Goal: Information Seeking & Learning: Learn about a topic

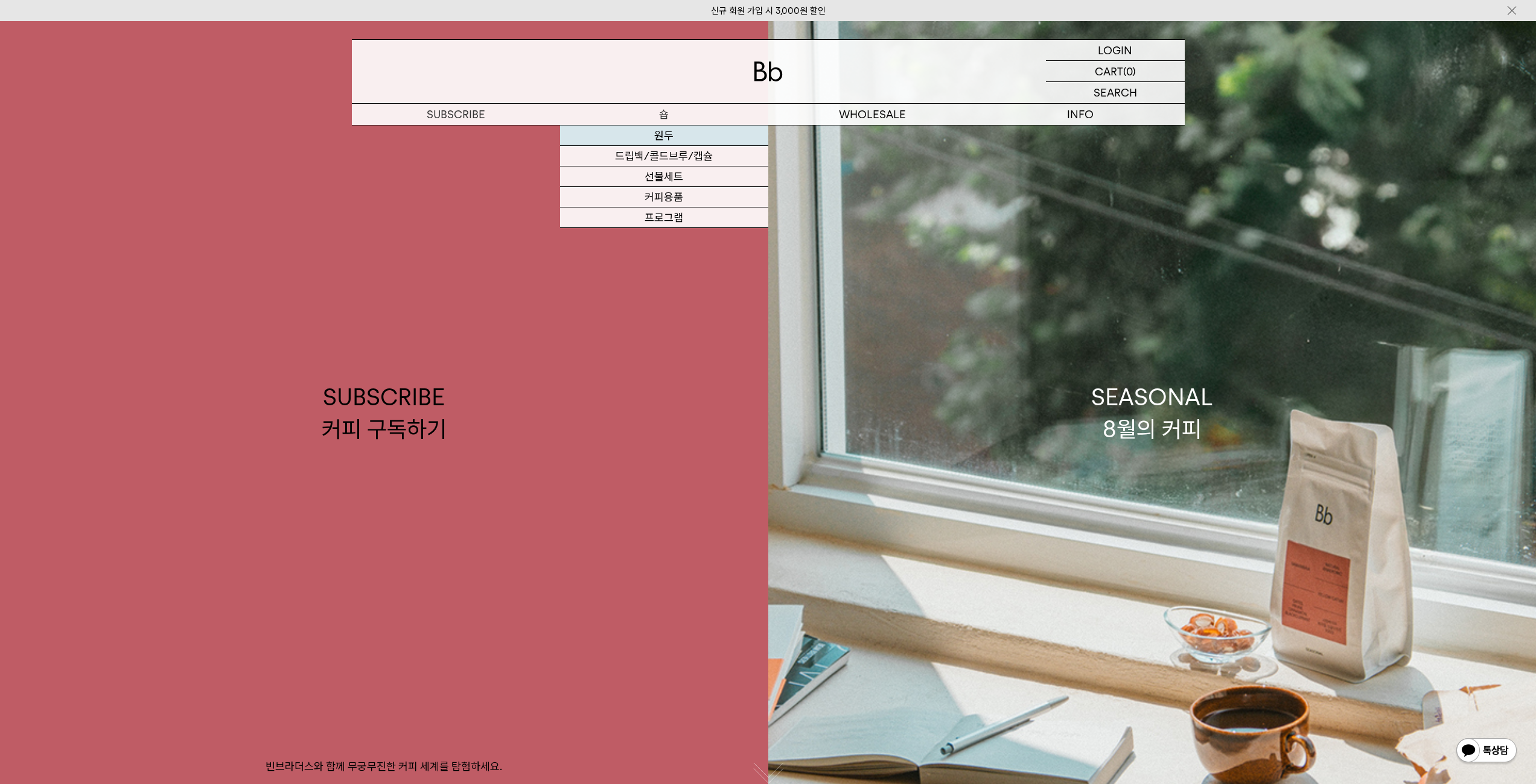
click at [670, 138] on link "원두" at bounding box center [664, 136] width 208 height 21
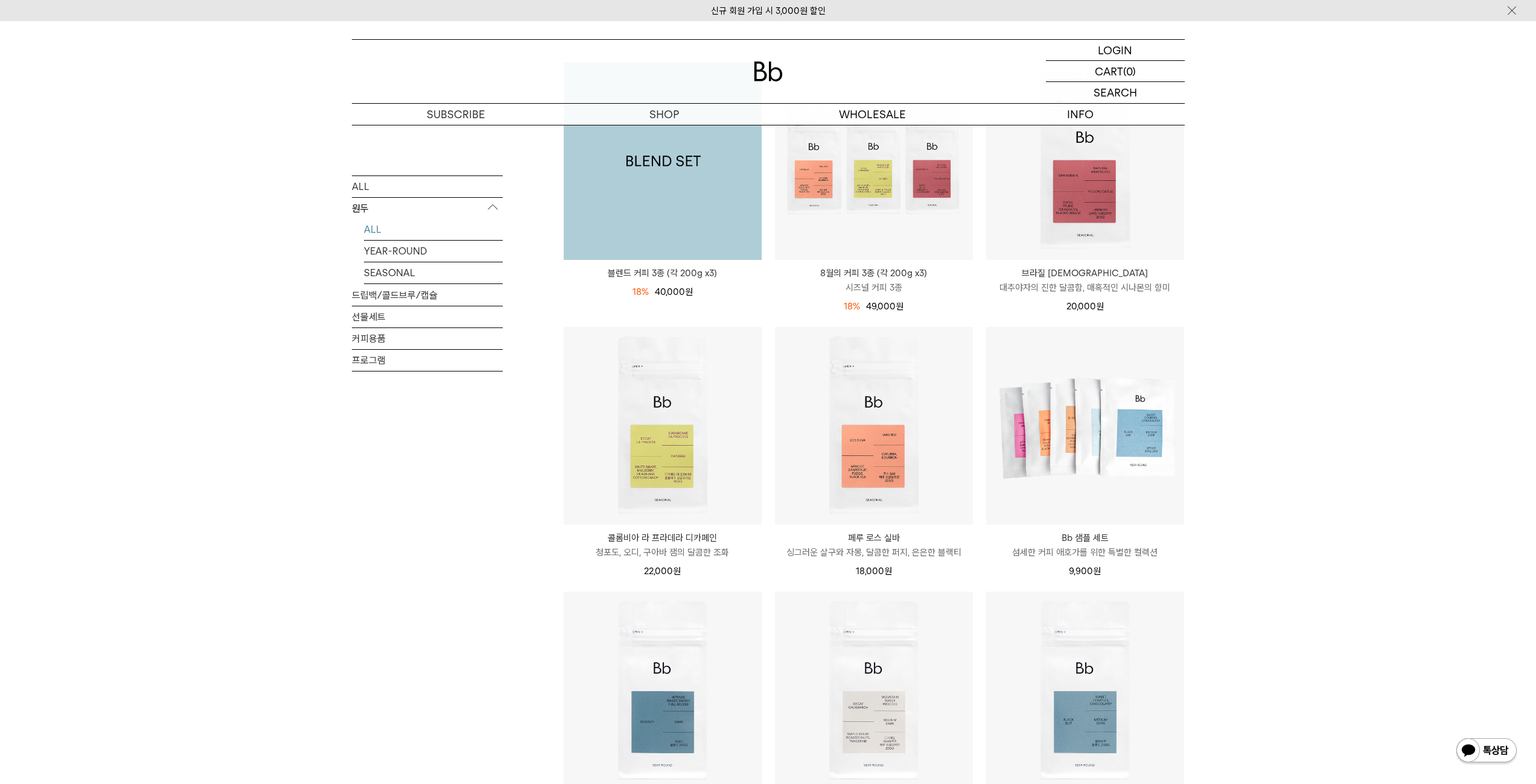
scroll to position [301, 0]
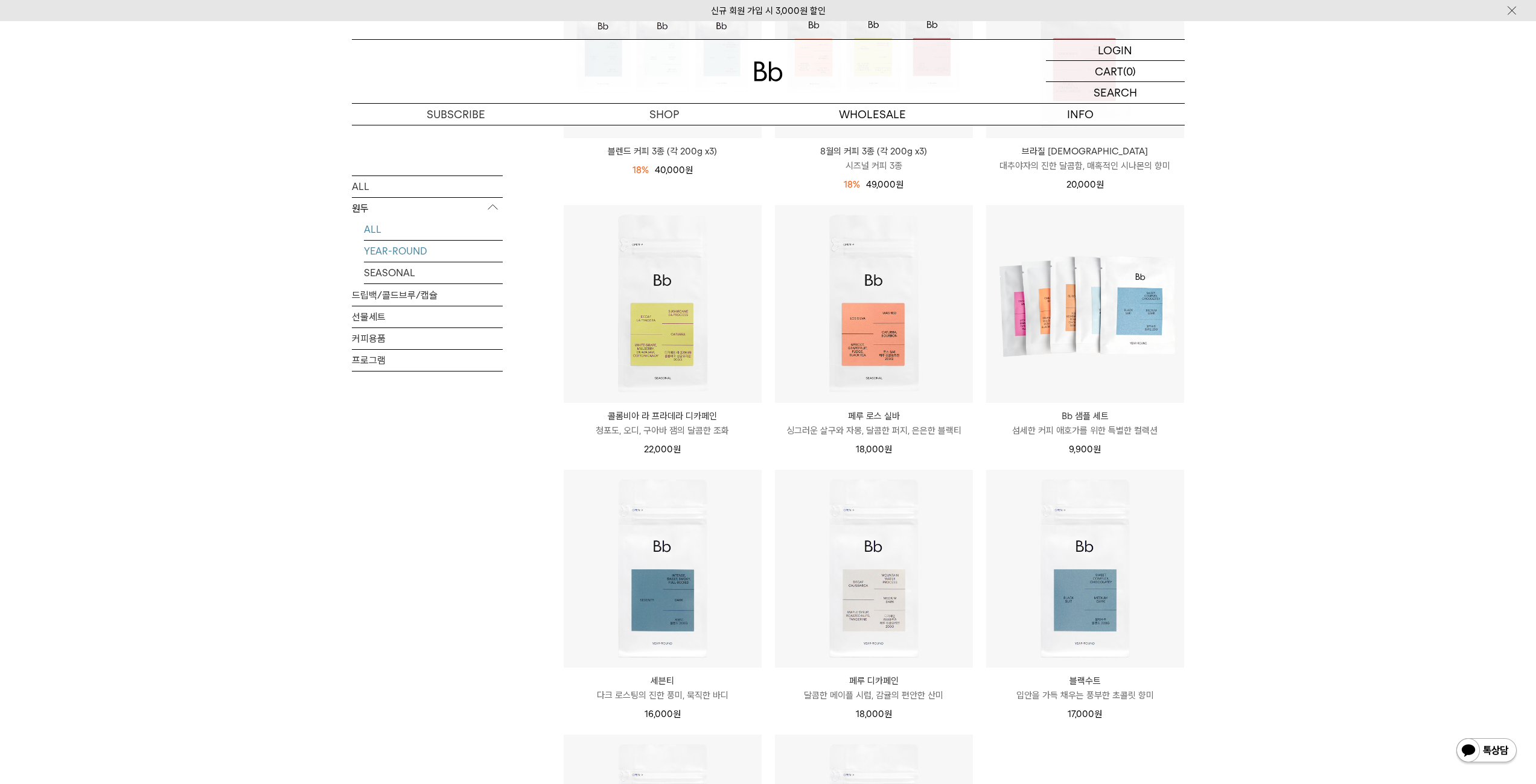
click at [406, 260] on link "YEAR-ROUND" at bounding box center [432, 250] width 138 height 21
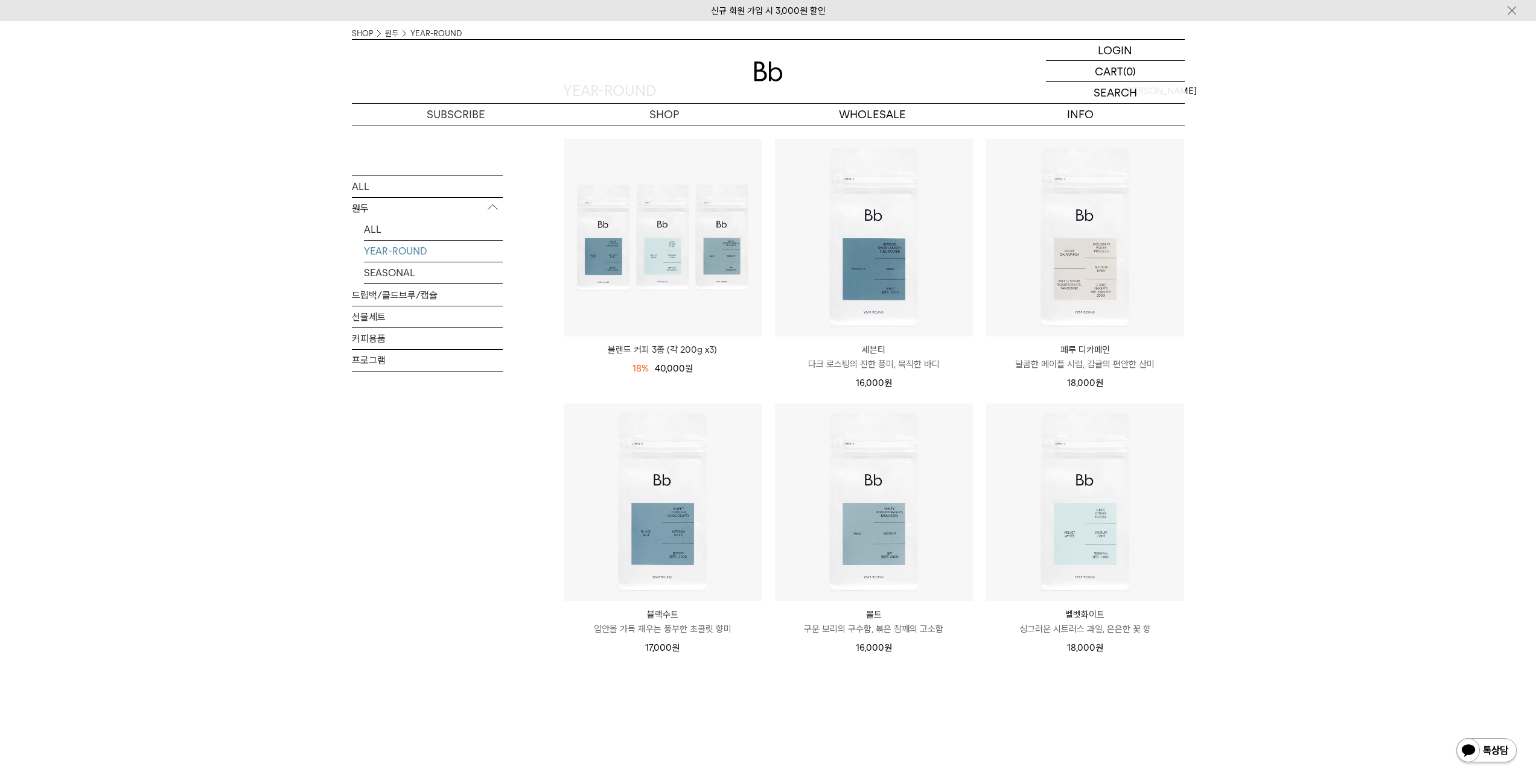
scroll to position [120, 0]
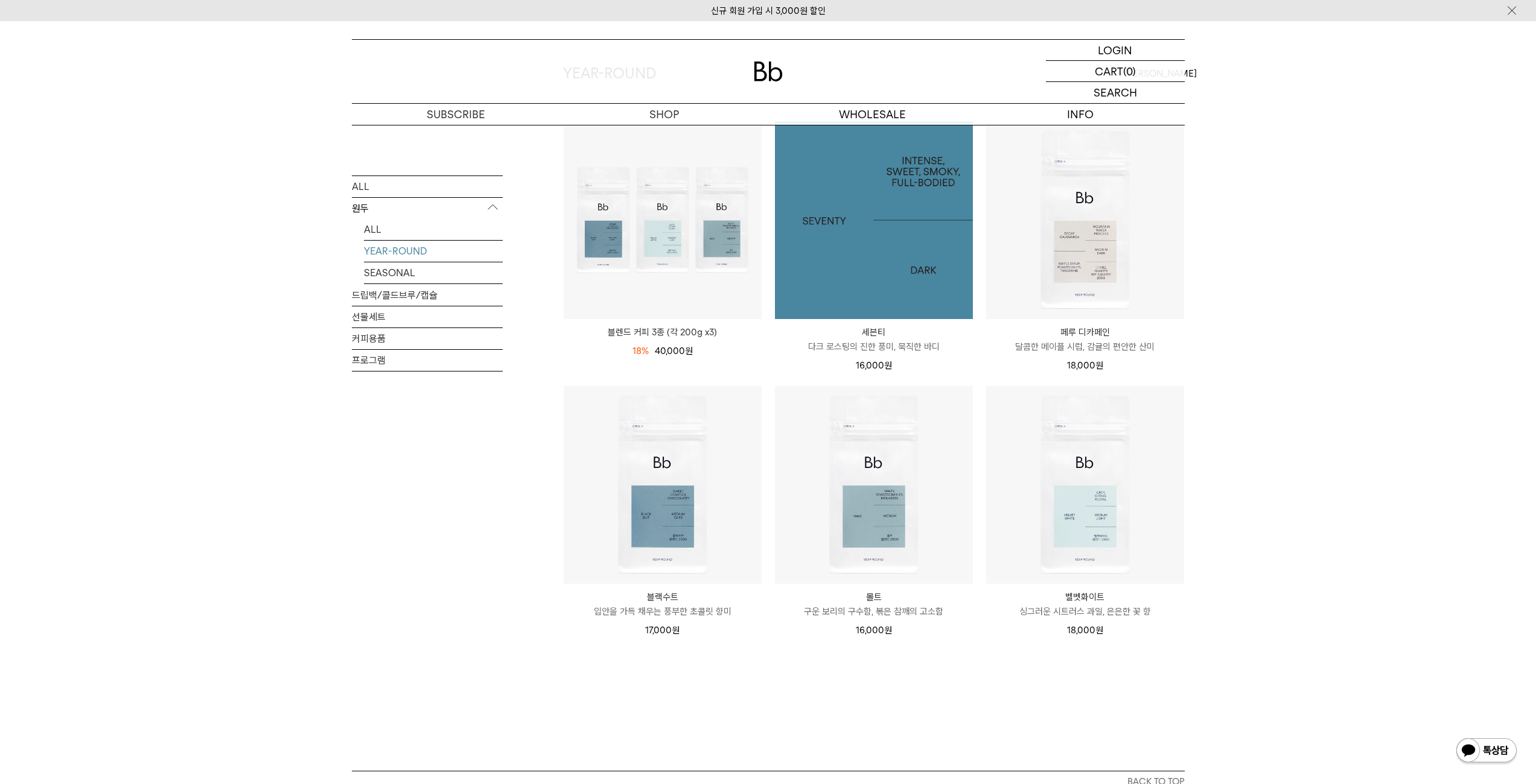
click at [896, 264] on img at bounding box center [874, 220] width 198 height 198
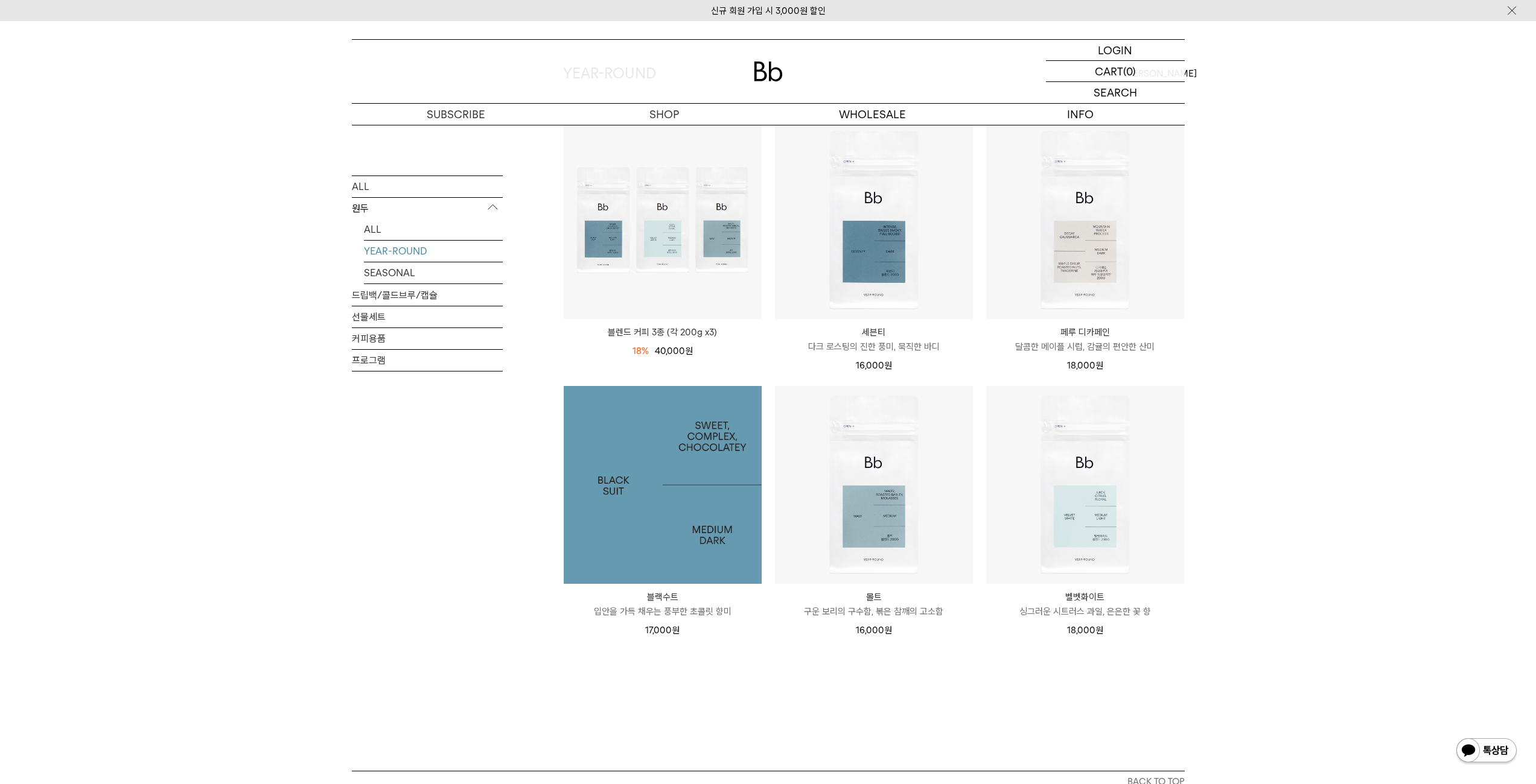
click at [664, 454] on img at bounding box center [663, 485] width 198 height 198
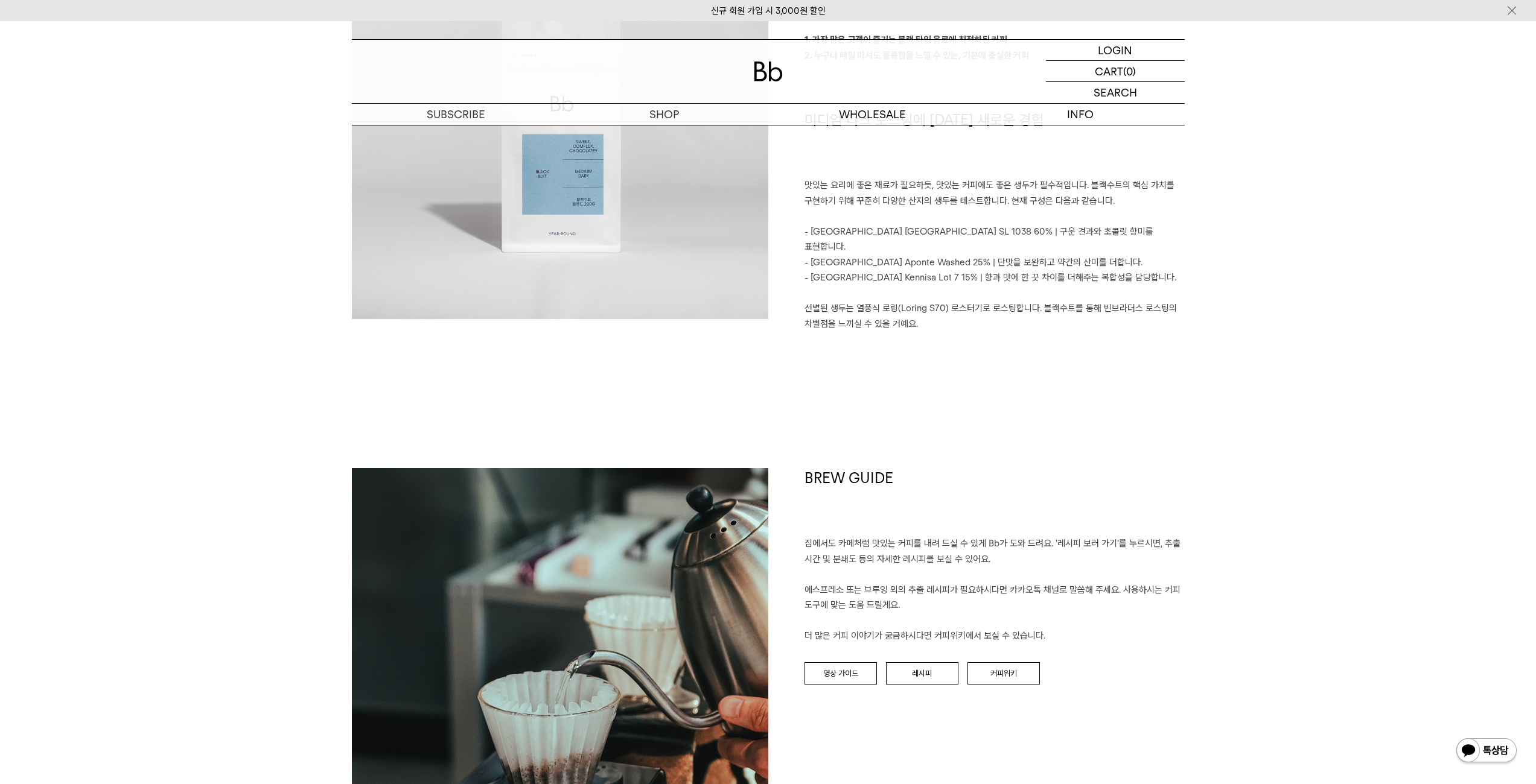
scroll to position [1327, 0]
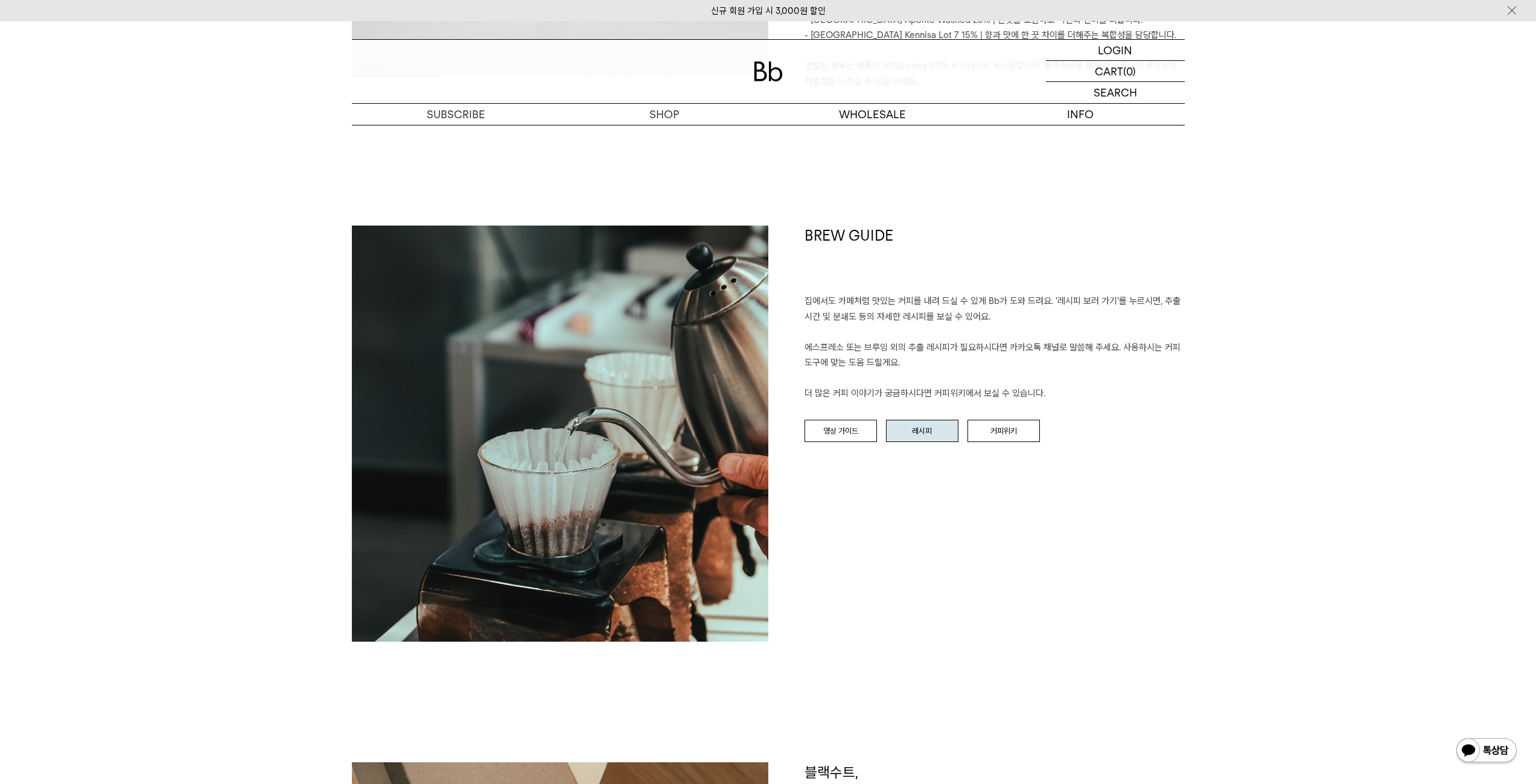
click at [933, 420] on link "레시피" at bounding box center [922, 431] width 73 height 23
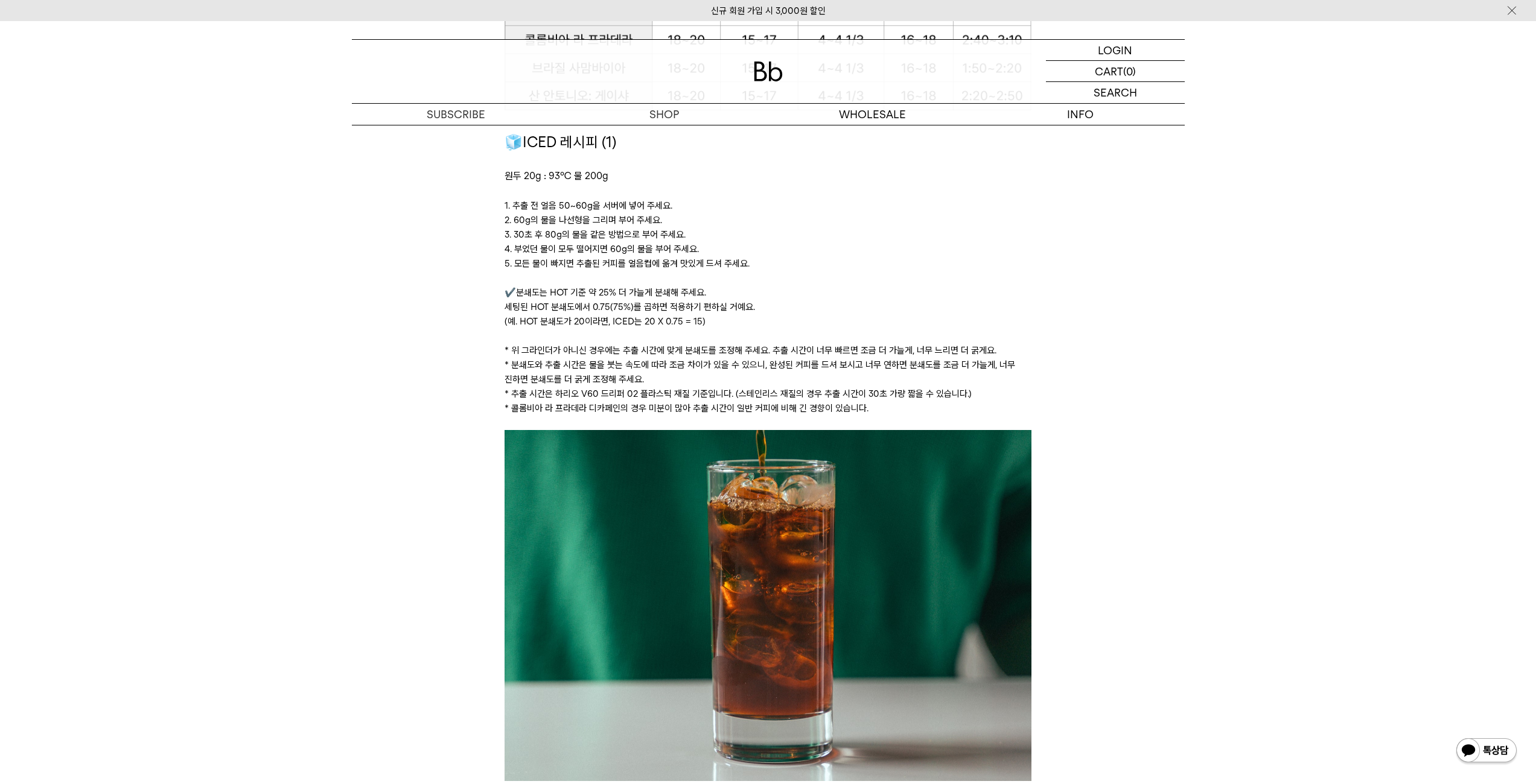
scroll to position [1688, 0]
